Goal: Transaction & Acquisition: Purchase product/service

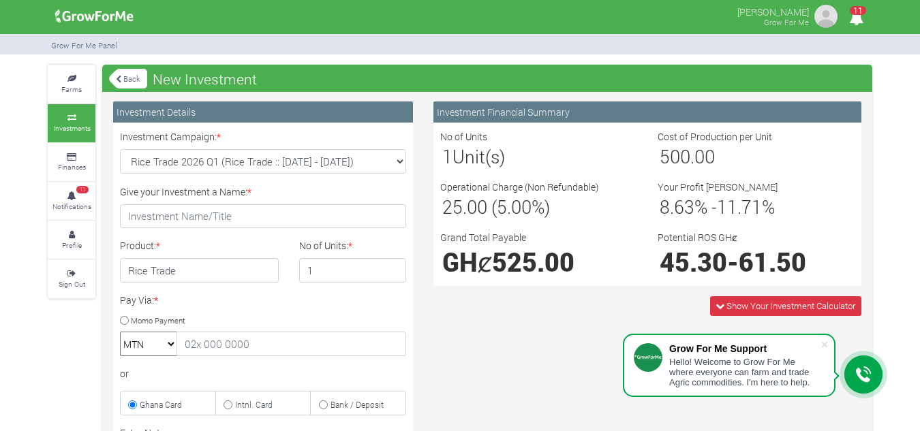
click at [395, 162] on select "Soybean Trade 2026 Q1 (Soybean Trade :: [DATE] - [DATE]) Cocoa/Shearnut Trade 2…" at bounding box center [263, 161] width 286 height 25
select select "50"
click at [120, 149] on select "Soybean Trade 2026 Q1 (Soybean Trade :: [DATE] - [DATE]) Cocoa/Shearnut Trade 2…" at bounding box center [263, 161] width 286 height 25
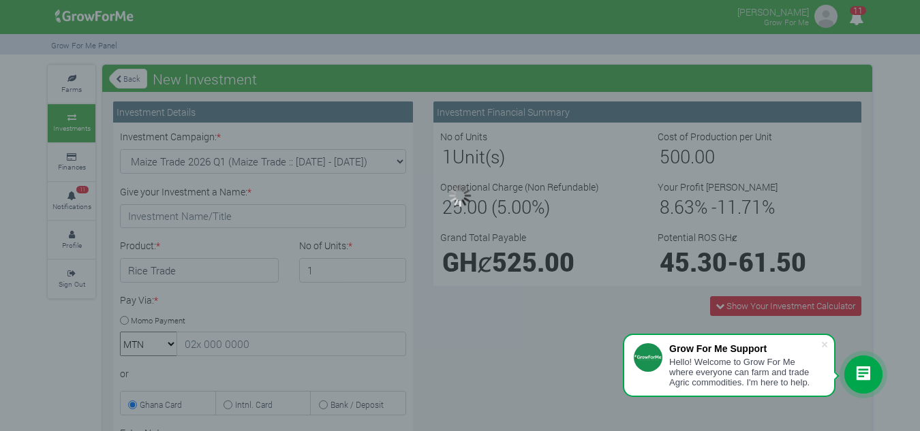
type input "1"
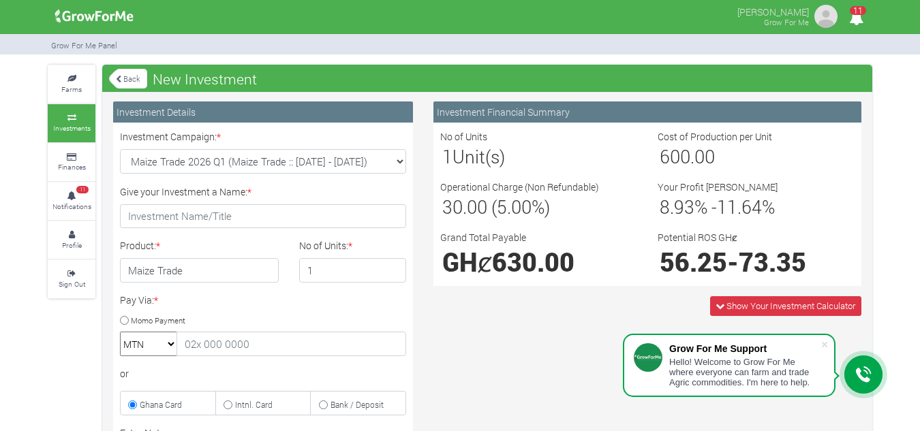
click at [399, 160] on select "Soybean Trade 2026 Q1 (Soybean Trade :: [DATE] - [DATE]) Cocoa/Shearnut Trade 2…" at bounding box center [263, 161] width 286 height 25
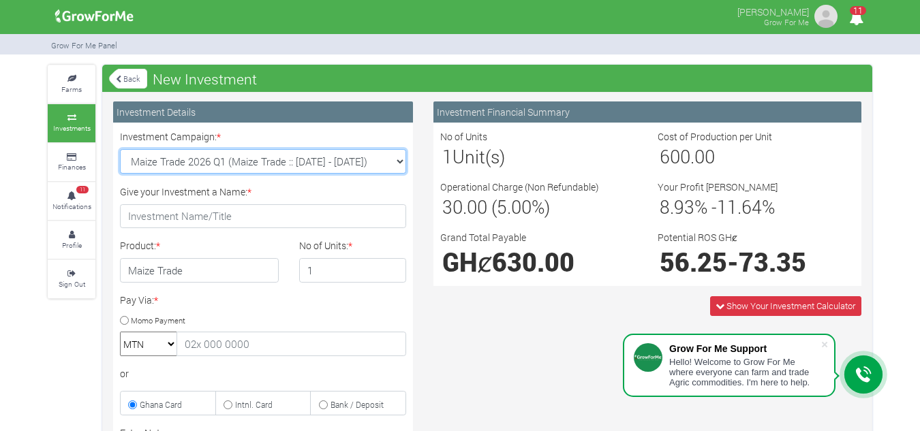
click at [399, 164] on select "Soybean Trade 2026 Q1 (Soybean Trade :: [DATE] - [DATE]) Cocoa/Shearnut Trade 2…" at bounding box center [263, 161] width 286 height 25
select select "54"
click at [120, 149] on select "Soybean Trade 2026 Q1 (Soybean Trade :: [DATE] - [DATE]) Cocoa/Shearnut Trade 2…" at bounding box center [263, 161] width 286 height 25
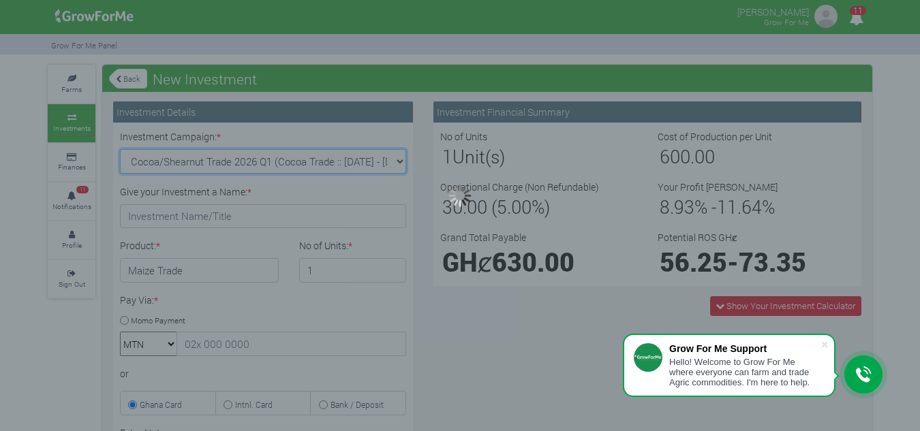
type input "1"
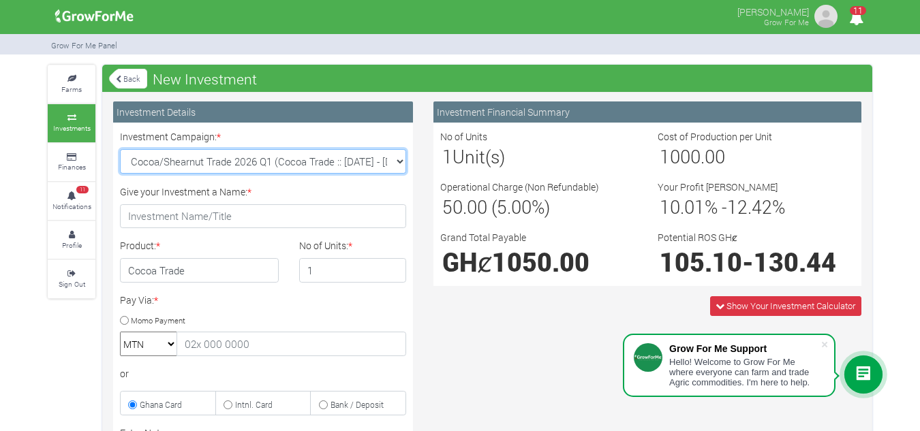
click at [403, 162] on select "Soybean Trade 2026 Q1 (Soybean Trade :: [DATE] - [DATE]) Cocoa/Shearnut Trade 2…" at bounding box center [263, 161] width 286 height 25
select select "50"
click at [120, 149] on select "Soybean Trade 2026 Q1 (Soybean Trade :: [DATE] - [DATE]) Cocoa/Shearnut Trade 2…" at bounding box center [263, 161] width 286 height 25
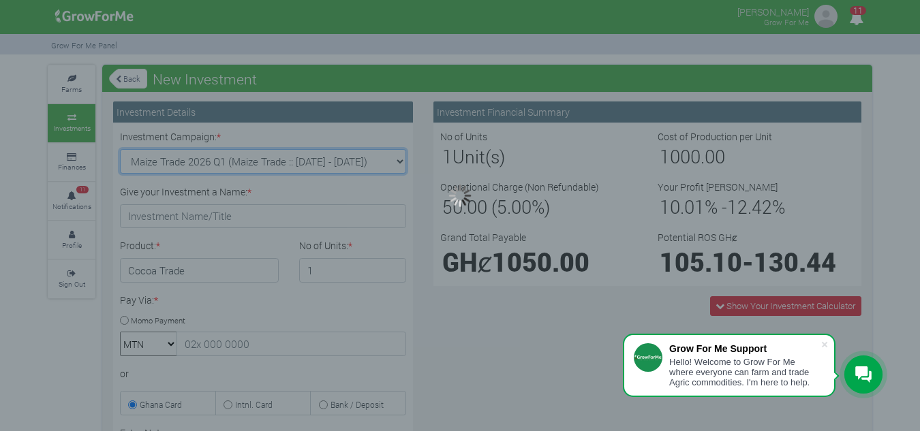
type input "1"
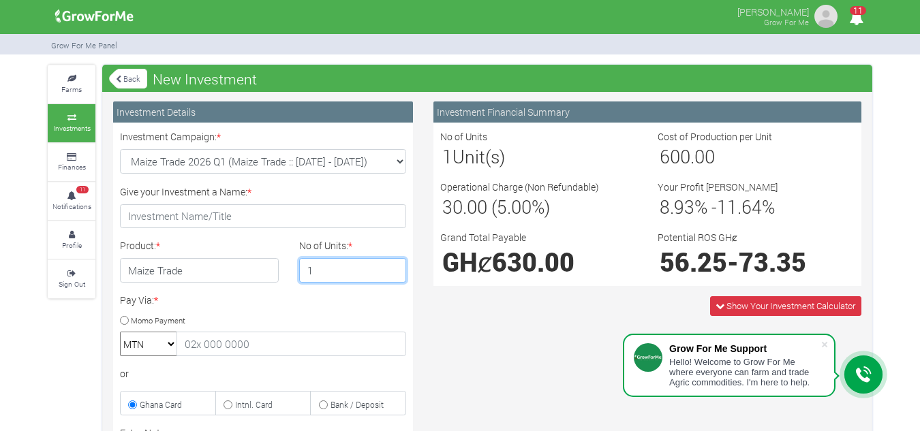
click at [323, 273] on input "1" at bounding box center [353, 270] width 108 height 25
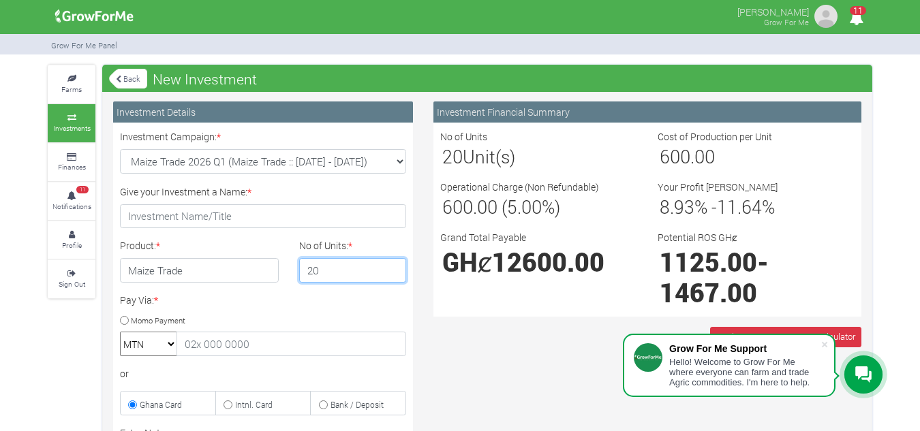
type input "20"
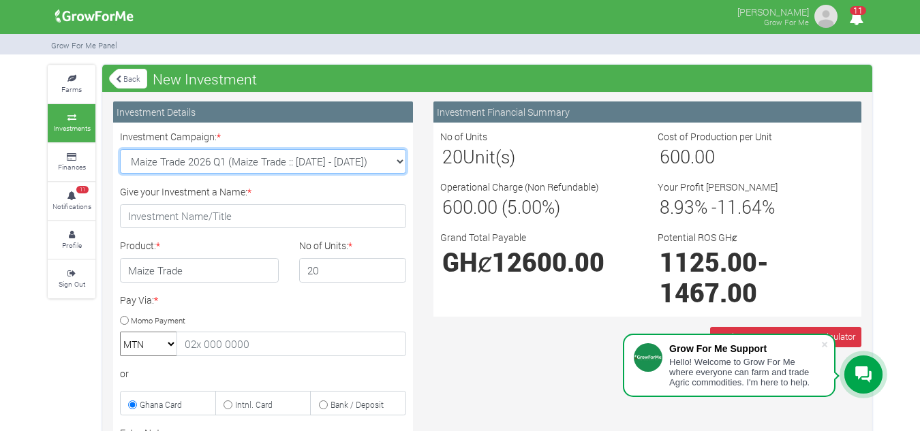
click at [401, 162] on select "Soybean Trade 2026 Q1 (Soybean Trade :: [DATE] - [DATE]) Cocoa/Shearnut Trade 2…" at bounding box center [263, 161] width 286 height 25
select select "54"
click at [120, 149] on select "Soybean Trade 2026 Q1 (Soybean Trade :: [DATE] - [DATE]) Cocoa/Shearnut Trade 2…" at bounding box center [263, 161] width 286 height 25
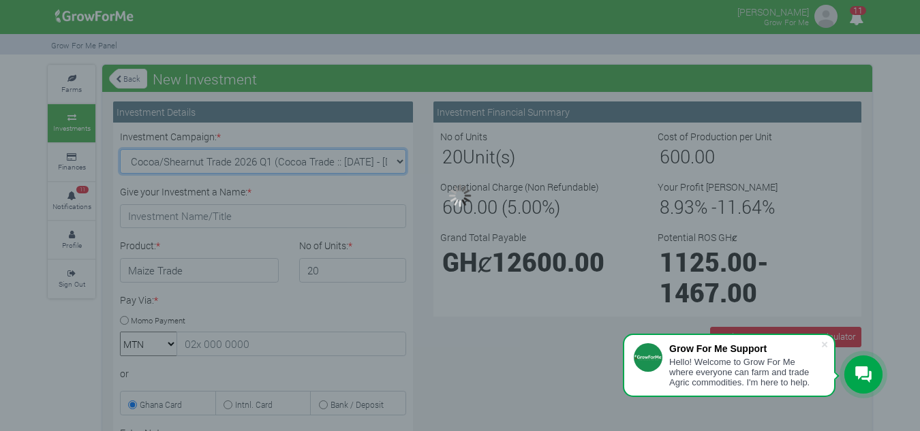
type input "1"
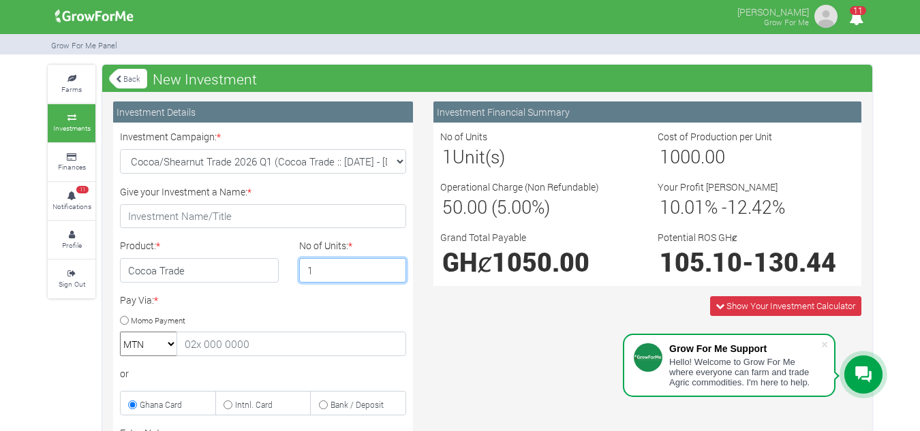
click at [341, 275] on input "1" at bounding box center [353, 270] width 108 height 25
type input "5"
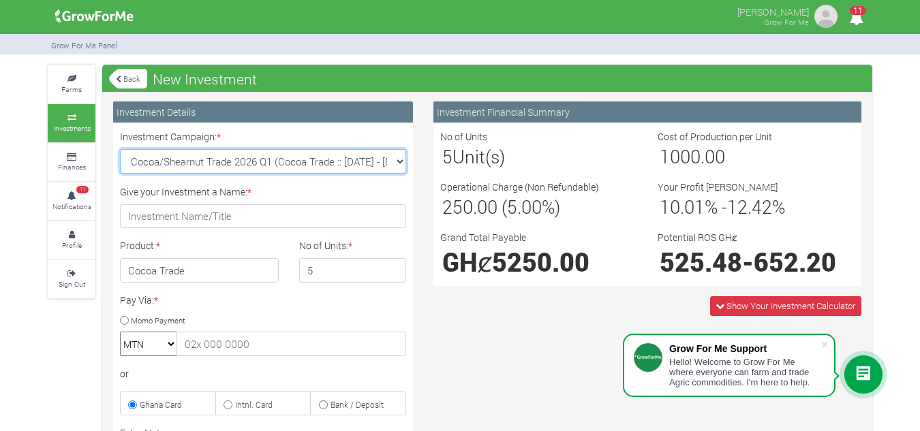
click at [397, 160] on select "Soybean Trade 2026 Q1 (Soybean Trade :: [DATE] - [DATE]) Cocoa/Shearnut Trade 2…" at bounding box center [263, 161] width 286 height 25
select select "50"
click at [120, 149] on select "Soybean Trade 2026 Q1 (Soybean Trade :: [DATE] - [DATE]) Cocoa/Shearnut Trade 2…" at bounding box center [263, 161] width 286 height 25
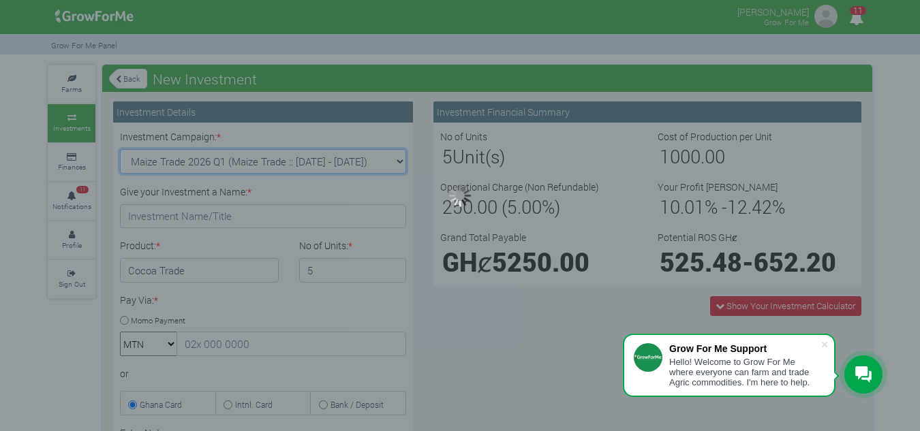
type input "1"
